Goal: Transaction & Acquisition: Purchase product/service

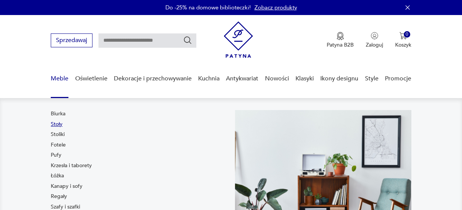
click at [58, 126] on link "Stoły" at bounding box center [57, 125] width 12 height 8
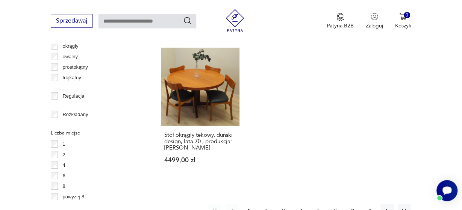
scroll to position [1037, 0]
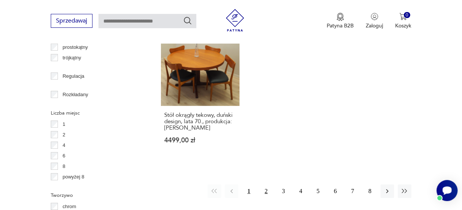
click at [267, 185] on button "2" at bounding box center [267, 192] width 14 height 14
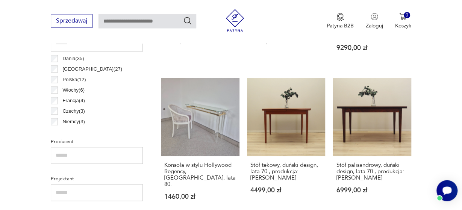
scroll to position [564, 0]
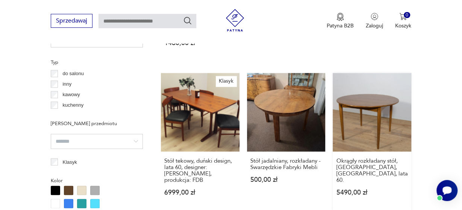
click at [366, 112] on link "Okrągły rozkładany stół, G-Plan, [GEOGRAPHIC_DATA], lata 60. 5490,00 zł" at bounding box center [372, 141] width 79 height 137
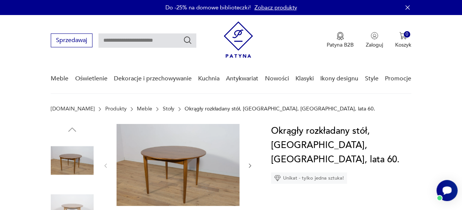
click at [249, 164] on icon "button" at bounding box center [250, 166] width 6 height 6
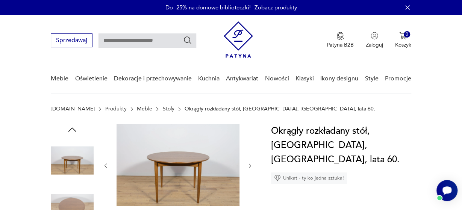
click at [249, 164] on icon "button" at bounding box center [250, 166] width 6 height 6
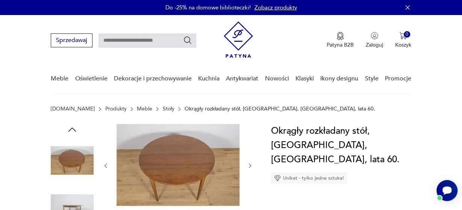
click at [249, 164] on icon "button" at bounding box center [250, 166] width 6 height 6
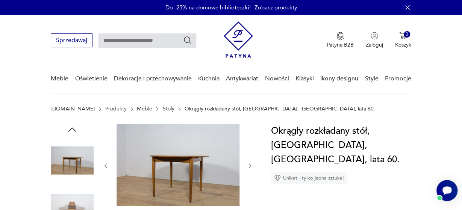
click at [249, 164] on icon "button" at bounding box center [250, 166] width 6 height 6
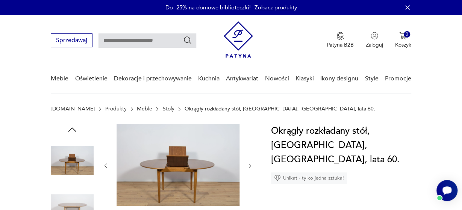
click at [249, 164] on icon "button" at bounding box center [250, 166] width 6 height 6
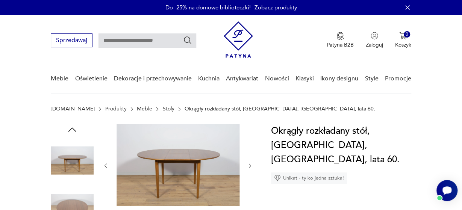
click at [249, 164] on icon "button" at bounding box center [250, 166] width 6 height 6
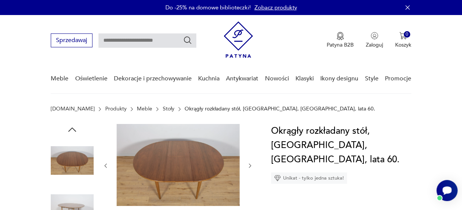
click at [249, 164] on icon "button" at bounding box center [250, 166] width 6 height 6
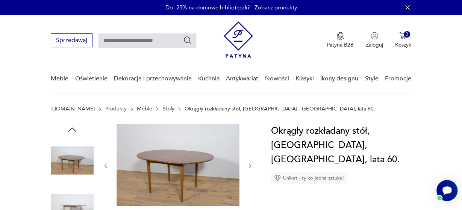
click at [249, 164] on icon "button" at bounding box center [250, 166] width 6 height 6
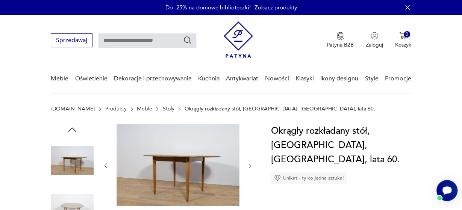
click at [249, 164] on icon "button" at bounding box center [250, 166] width 6 height 6
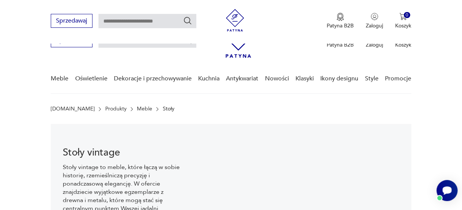
scroll to position [590, 0]
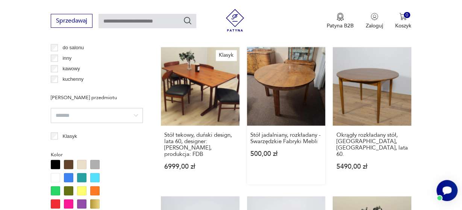
click at [298, 58] on link "Stół jadalniany, rozkładany - Swarzędzkie Fabryki Mebli 500,00 zł" at bounding box center [286, 115] width 79 height 137
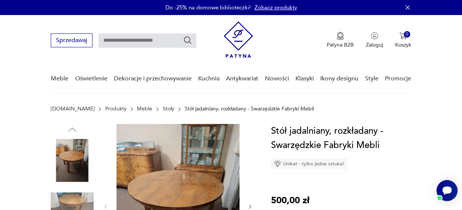
click at [248, 206] on icon "button" at bounding box center [250, 207] width 6 height 6
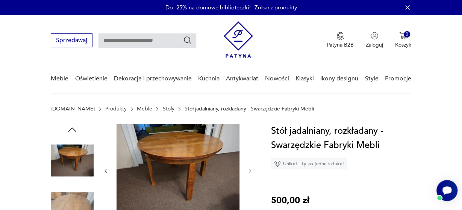
click at [248, 206] on div at bounding box center [178, 171] width 150 height 94
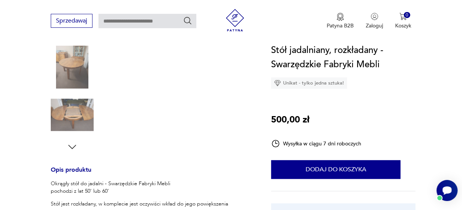
scroll to position [197, 0]
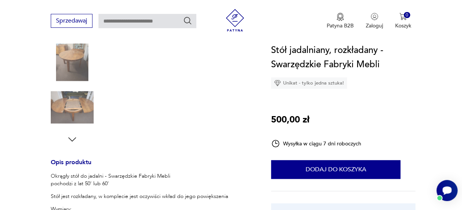
click at [78, 63] on img at bounding box center [72, 59] width 43 height 43
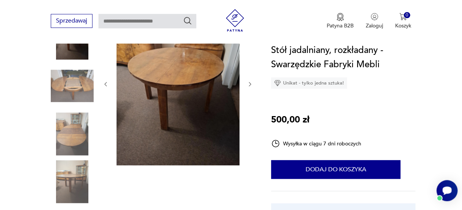
scroll to position [111, 0]
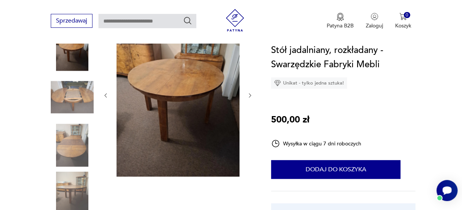
click at [250, 96] on icon "button" at bounding box center [250, 95] width 2 height 4
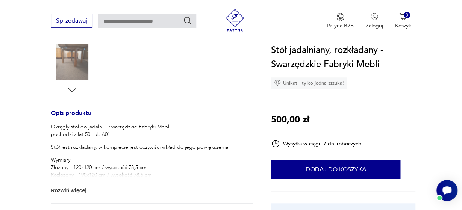
scroll to position [266, 0]
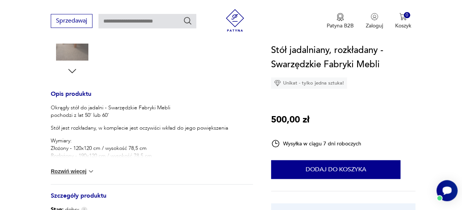
click at [72, 175] on button "Rozwiń więcej" at bounding box center [73, 172] width 44 height 8
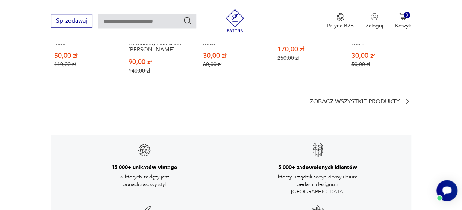
scroll to position [1190, 0]
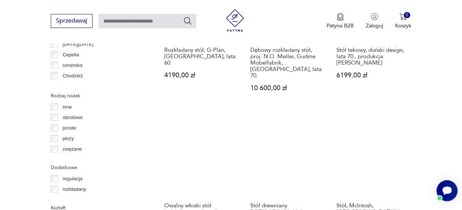
scroll to position [977, 0]
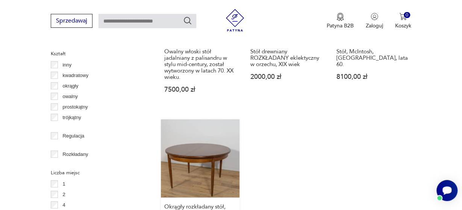
click at [198, 129] on link "Okrągły rozkładany stół, G-Plan, [GEOGRAPHIC_DATA], lata 60. 5950,00 zł" at bounding box center [200, 188] width 79 height 137
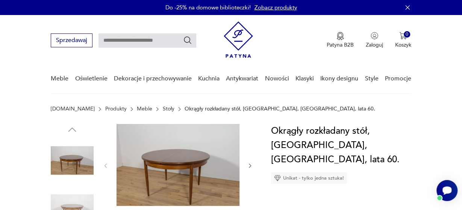
click at [248, 167] on icon "button" at bounding box center [250, 166] width 6 height 6
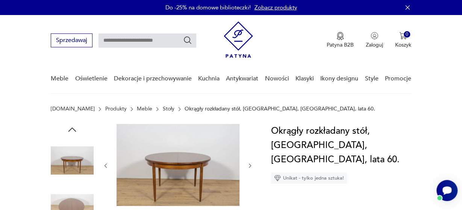
click at [248, 167] on icon "button" at bounding box center [250, 166] width 6 height 6
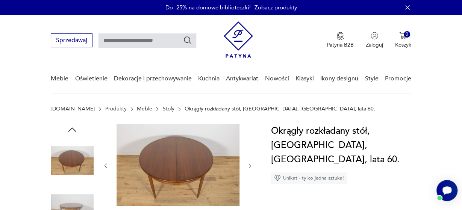
click at [248, 167] on icon "button" at bounding box center [250, 166] width 6 height 6
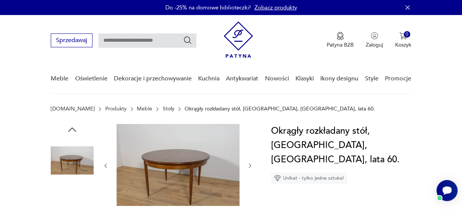
click at [248, 167] on icon "button" at bounding box center [250, 166] width 6 height 6
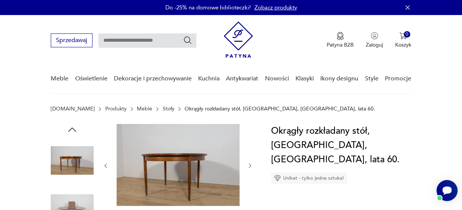
click at [248, 167] on icon "button" at bounding box center [250, 166] width 6 height 6
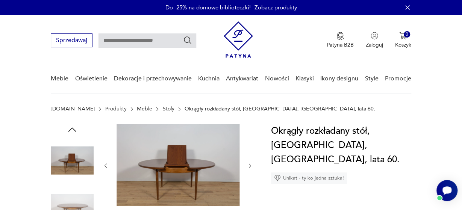
click at [248, 167] on icon "button" at bounding box center [250, 166] width 6 height 6
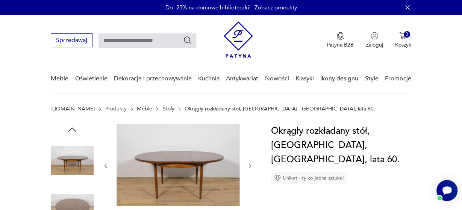
click at [248, 167] on icon "button" at bounding box center [250, 166] width 6 height 6
